Goal: Find specific page/section: Find specific page/section

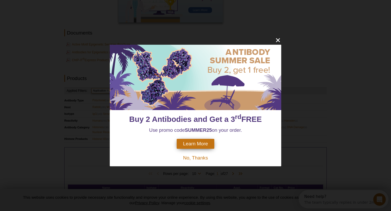
click at [279, 35] on div "Buy 2 Antibodies and Get a 3 rd FREE Use promo code SUMMER25 on your order. Lea…" at bounding box center [195, 105] width 391 height 211
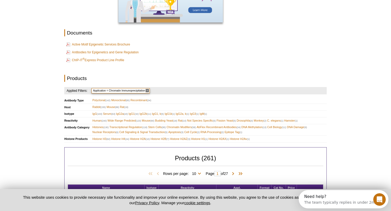
click at [278, 41] on div "AVAILABLE PRODUCTS All Antibodies CUT&Tag-Validated Antibodies CUT&RUN-Validate…" at bounding box center [196, 184] width 268 height 550
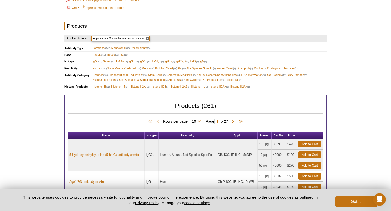
scroll to position [170, 0]
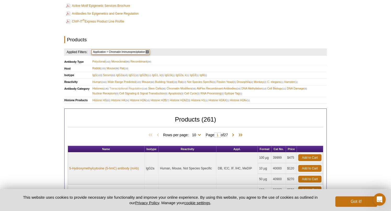
click at [135, 88] on span "Transcriptional Regulation (118)" at bounding box center [129, 88] width 38 height 5
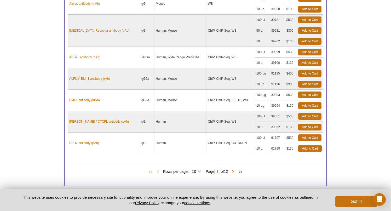
scroll to position [423, 0]
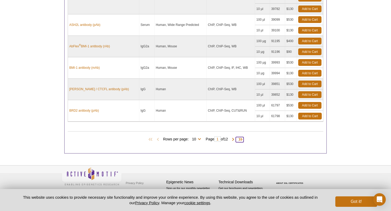
click at [243, 140] on span at bounding box center [240, 139] width 8 height 5
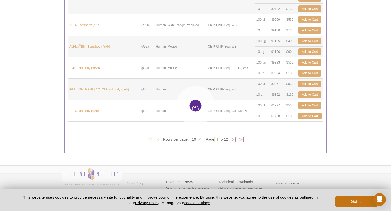
scroll to position [415, 0]
type input "12"
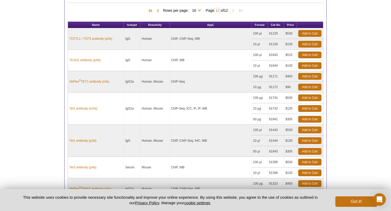
scroll to position [393, 0]
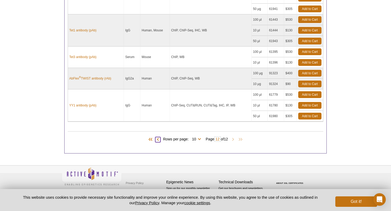
click at [157, 140] on span at bounding box center [157, 139] width 5 height 5
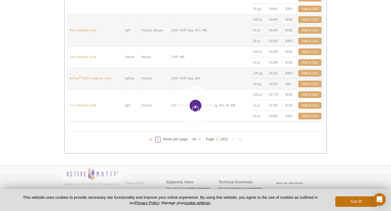
type input "11"
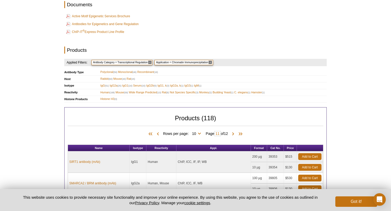
scroll to position [415, 0]
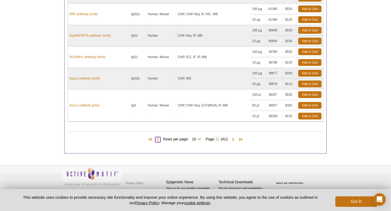
click at [155, 140] on span at bounding box center [157, 139] width 5 height 5
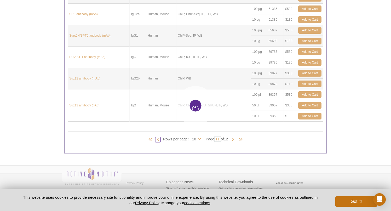
type input "10"
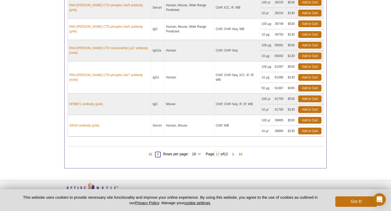
scroll to position [441, 0]
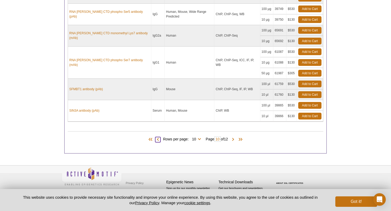
click at [155, 138] on span at bounding box center [157, 139] width 5 height 5
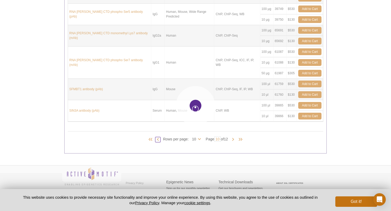
type input "9"
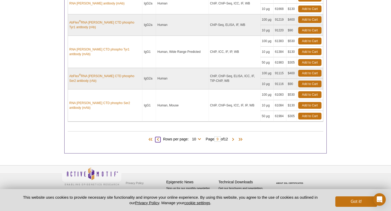
click at [155, 139] on span at bounding box center [157, 139] width 5 height 5
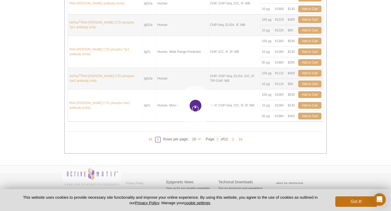
type input "8"
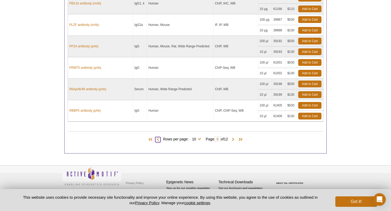
scroll to position [404, 0]
